Goal: Information Seeking & Learning: Understand process/instructions

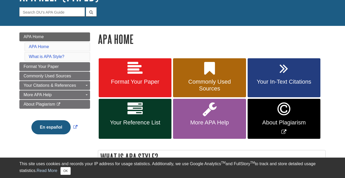
scroll to position [49, 0]
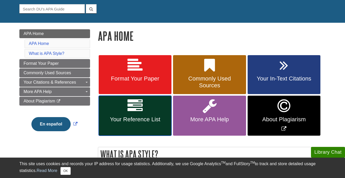
click at [126, 120] on link "Your Reference List" at bounding box center [135, 116] width 73 height 40
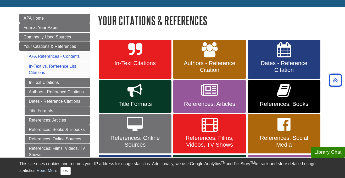
scroll to position [62, 0]
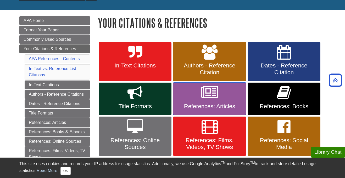
click at [213, 107] on span "References: Articles" at bounding box center [209, 106] width 65 height 7
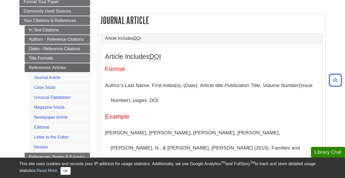
scroll to position [91, 0]
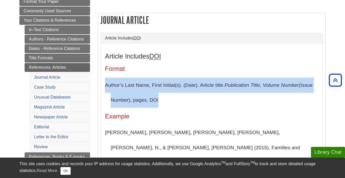
drag, startPoint x: 105, startPoint y: 86, endPoint x: 183, endPoint y: 103, distance: 79.6
click at [183, 103] on p "Author’s Last Name, First Initial(s). (Date). Article title. Publication Title,…" at bounding box center [212, 93] width 214 height 30
copy p "Author’s Last Name, First Initial(s). (Date). Article title. Publication Title,…"
